Goal: Task Accomplishment & Management: Use online tool/utility

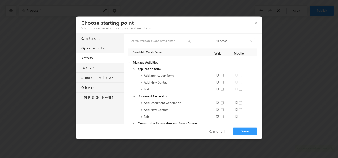
scroll to position [18, 0]
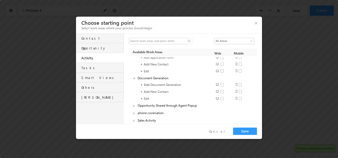
click at [256, 24] on button "button" at bounding box center [257, 22] width 7 height 9
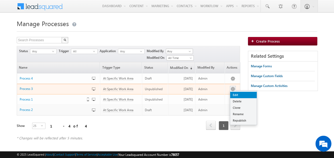
click at [238, 96] on link "Edit" at bounding box center [243, 95] width 27 height 6
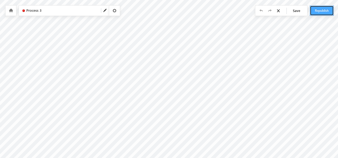
click at [319, 14] on button "Republish" at bounding box center [322, 11] width 24 height 10
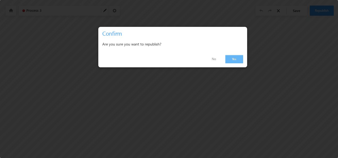
click at [230, 61] on link "Yes" at bounding box center [235, 59] width 18 height 8
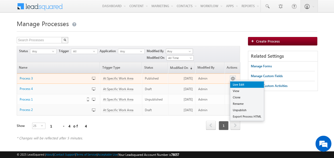
click at [236, 81] on link "Live Edit" at bounding box center [247, 84] width 34 height 6
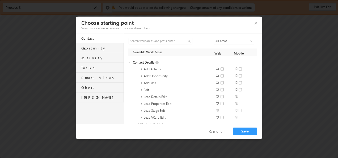
click at [92, 60] on div "Activity" at bounding box center [102, 56] width 42 height 7
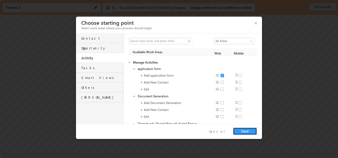
click at [248, 132] on button "Save" at bounding box center [245, 130] width 24 height 7
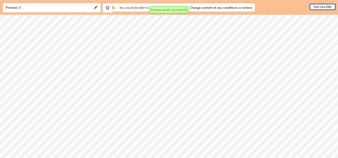
click at [318, 8] on button "Exit Live Edit" at bounding box center [322, 6] width 27 height 7
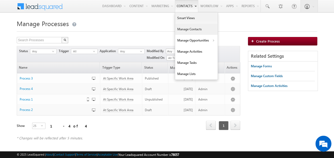
click at [186, 34] on link "Manage Contacts" at bounding box center [196, 29] width 43 height 11
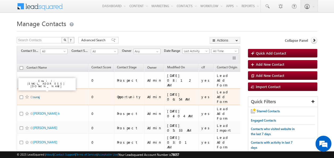
click at [35, 95] on link "suraj" at bounding box center [36, 97] width 7 height 4
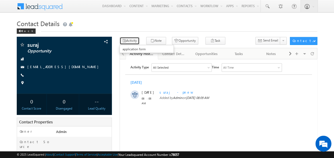
click at [131, 41] on button "Activity" at bounding box center [130, 41] width 20 height 8
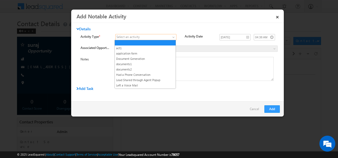
click at [156, 36] on span at bounding box center [143, 37] width 54 height 5
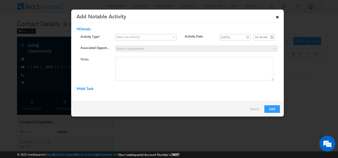
click at [277, 16] on link "×" at bounding box center [277, 15] width 9 height 9
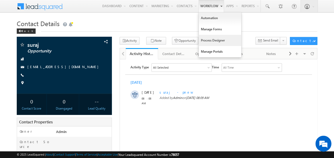
click at [220, 42] on link "Process Designer" at bounding box center [220, 40] width 43 height 11
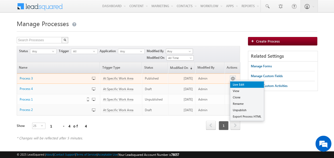
click at [238, 81] on link "Live Edit" at bounding box center [247, 84] width 34 height 6
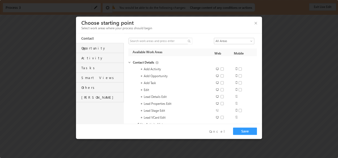
click at [106, 60] on div "Activity" at bounding box center [102, 56] width 42 height 7
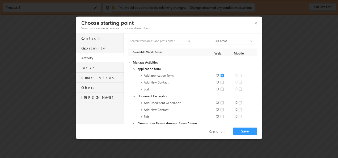
click at [135, 70] on span at bounding box center [134, 70] width 5 height 4
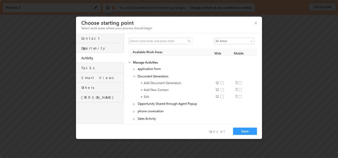
click at [135, 70] on span at bounding box center [135, 69] width 4 height 5
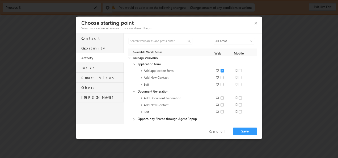
scroll to position [8, 0]
